Goal: Information Seeking & Learning: Find specific fact

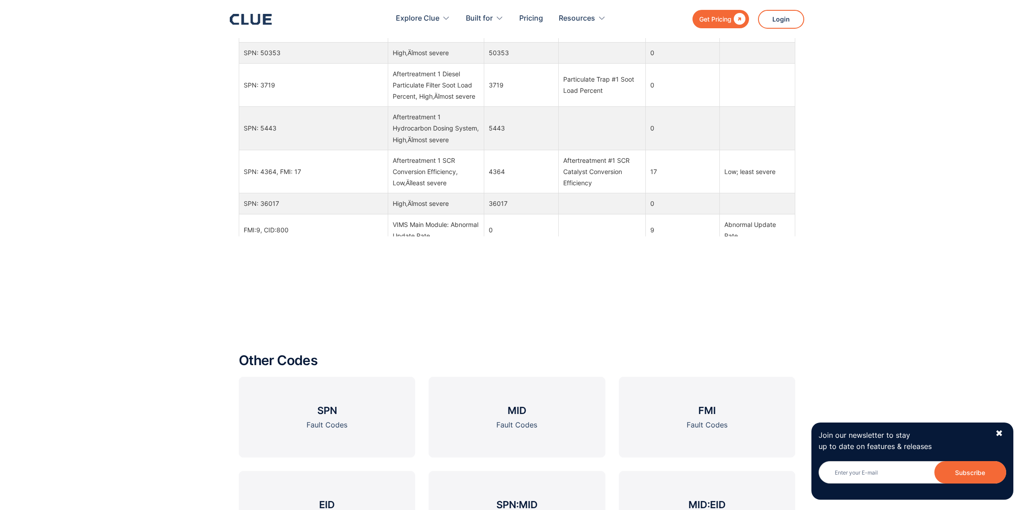
scroll to position [1033, 0]
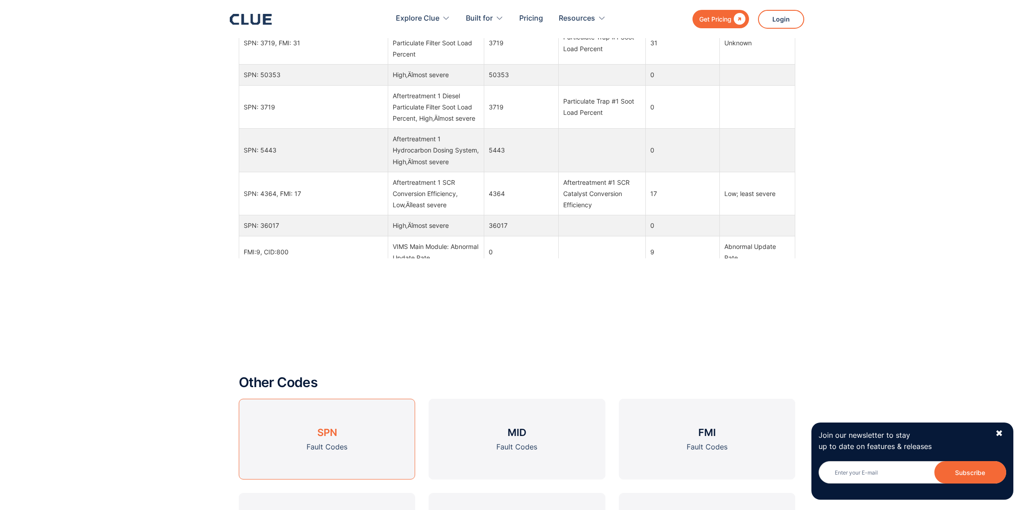
click at [348, 440] on link "SPN Fault Codes" at bounding box center [327, 439] width 176 height 81
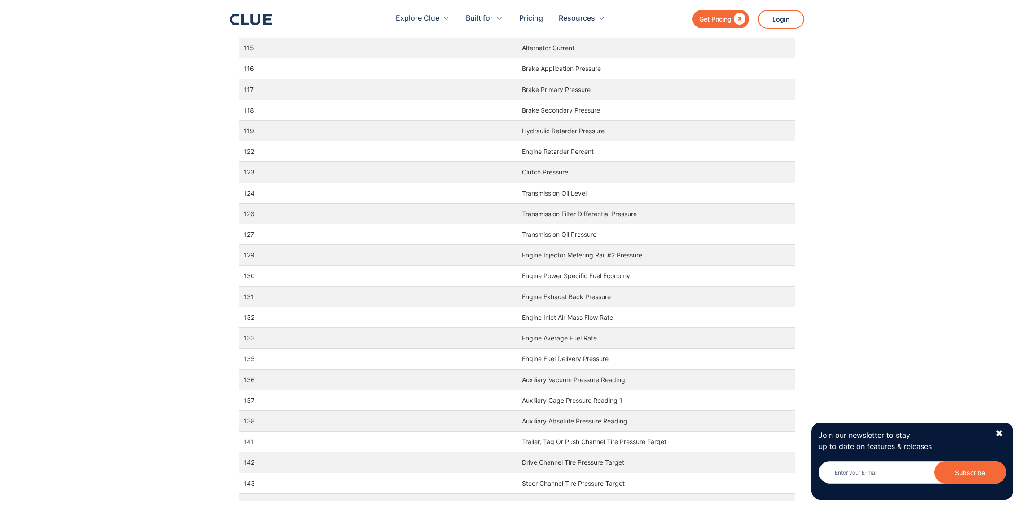
scroll to position [1257, 0]
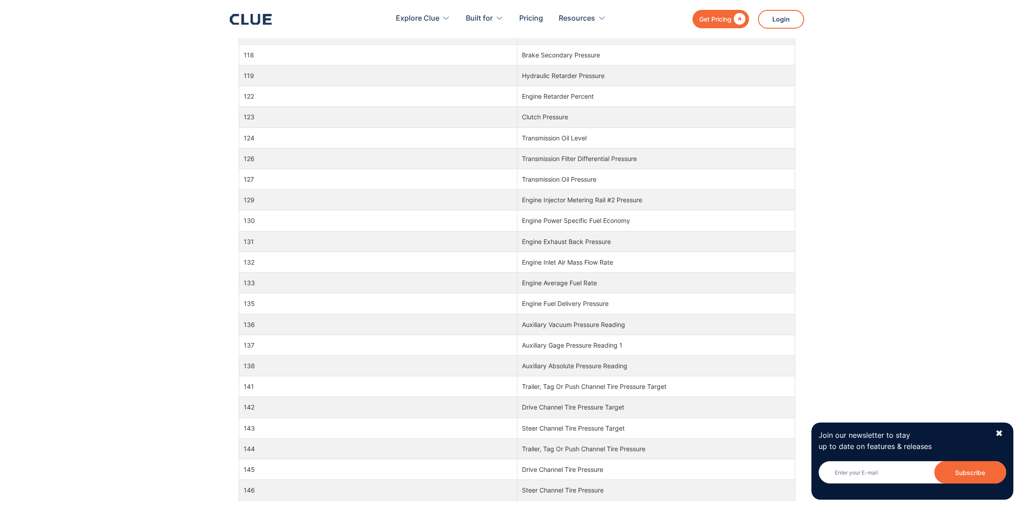
click at [792, 304] on td "Engine Fuel Delivery Pressure" at bounding box center [656, 304] width 278 height 21
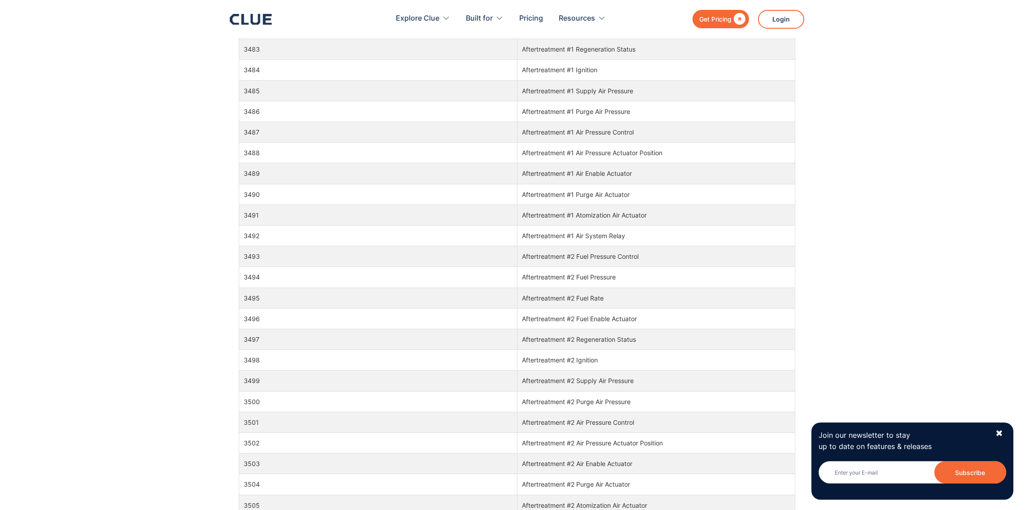
scroll to position [64882, 0]
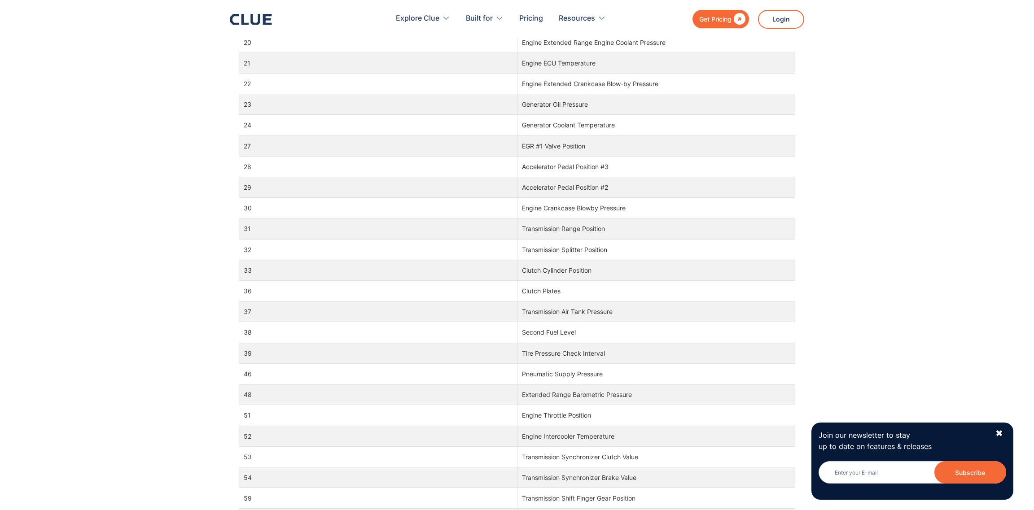
scroll to position [517, 0]
